Goal: Communication & Community: Answer question/provide support

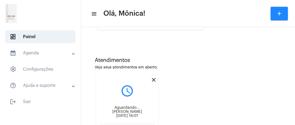
scroll to position [146, 0]
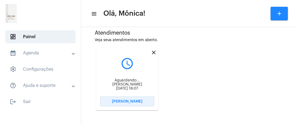
click at [145, 100] on button "[PERSON_NAME]" at bounding box center [127, 102] width 54 height 10
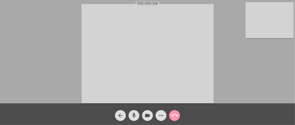
click at [266, 25] on video at bounding box center [269, 20] width 48 height 36
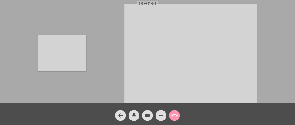
click at [52, 57] on video at bounding box center [62, 53] width 48 height 36
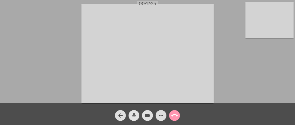
click at [135, 112] on span "mic" at bounding box center [134, 115] width 6 height 11
click at [135, 112] on span "mic_off" at bounding box center [134, 115] width 6 height 11
click at [173, 117] on mat-icon "call_end" at bounding box center [174, 115] width 6 height 6
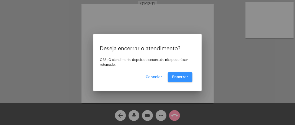
click at [190, 75] on button "Encerrar" at bounding box center [180, 77] width 25 height 10
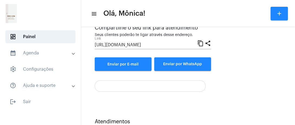
scroll to position [77, 0]
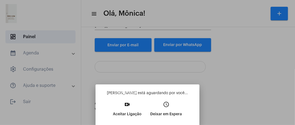
click at [129, 110] on p "Aceitar Ligação" at bounding box center [127, 114] width 29 height 10
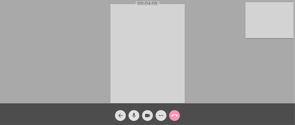
click at [133, 113] on mat-icon "mic" at bounding box center [134, 115] width 6 height 6
click at [133, 113] on mat-icon "mic_off" at bounding box center [134, 115] width 6 height 6
click at [269, 28] on video at bounding box center [269, 20] width 48 height 36
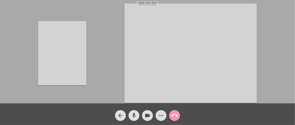
click at [70, 42] on video at bounding box center [62, 53] width 48 height 64
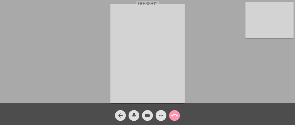
click at [161, 114] on mat-icon "more_horiz" at bounding box center [161, 115] width 6 height 6
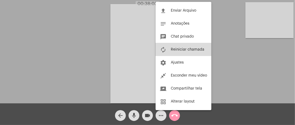
click at [183, 46] on button "autorenew Reiniciar chamada" at bounding box center [184, 49] width 56 height 13
